Goal: Task Accomplishment & Management: Complete application form

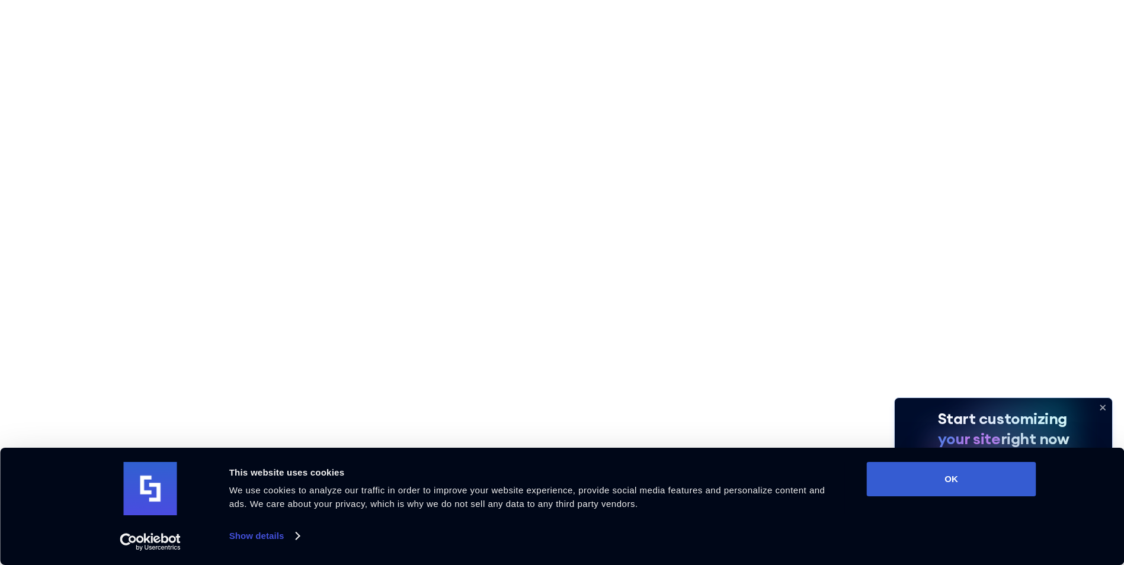
scroll to position [889, 0]
click at [1105, 406] on icon at bounding box center [1102, 407] width 19 height 19
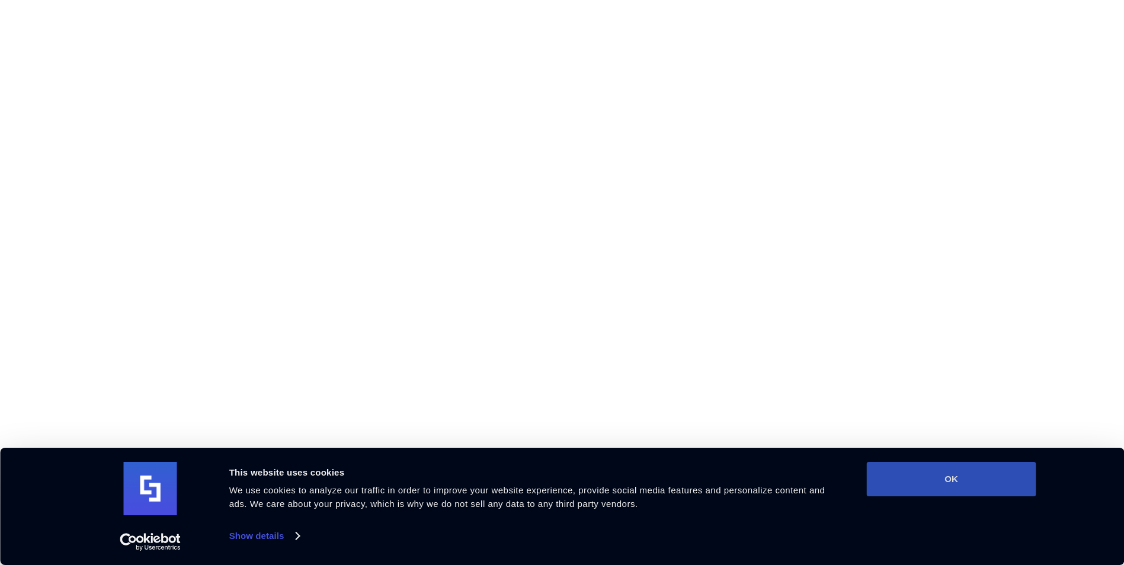
scroll to position [1185, 0]
click at [980, 477] on button "OK" at bounding box center [951, 479] width 169 height 34
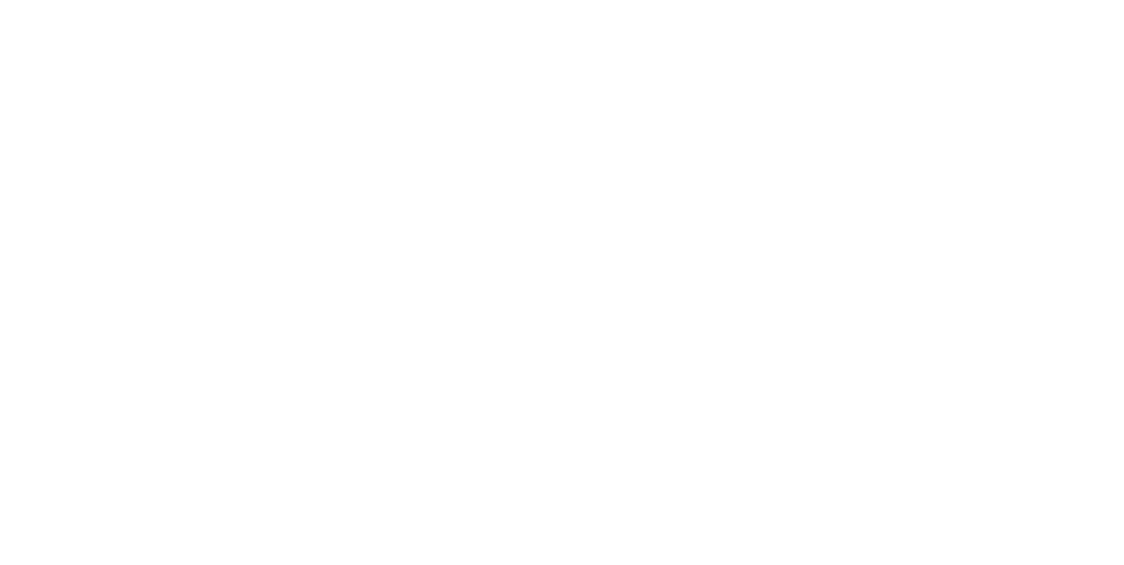
scroll to position [0, 0]
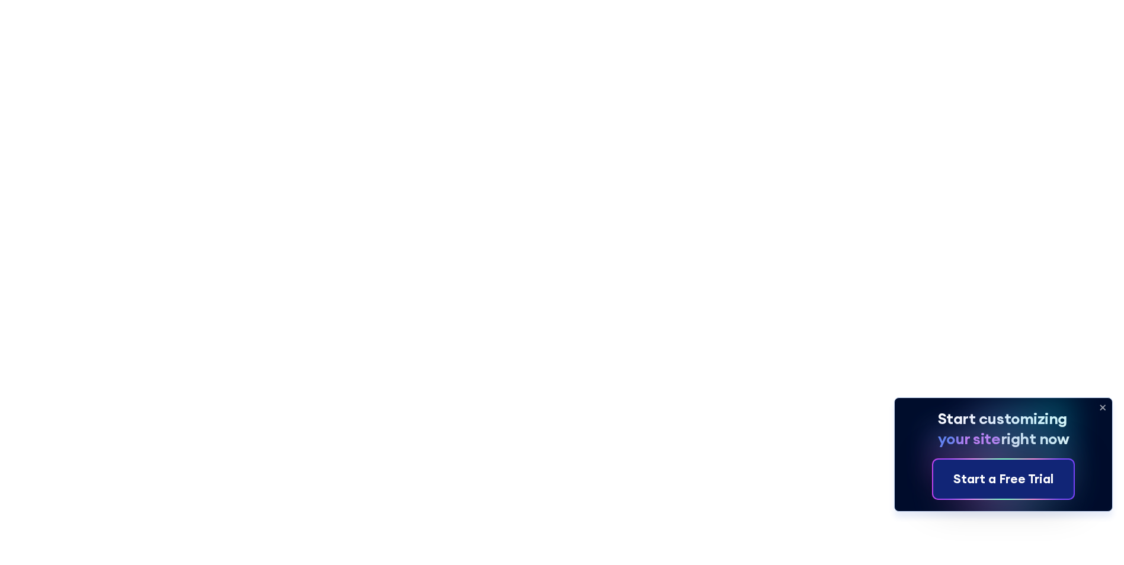
click at [1047, 471] on div "Start a Free Trial" at bounding box center [1003, 479] width 100 height 19
